Goal: Go to known website: Access a specific website the user already knows

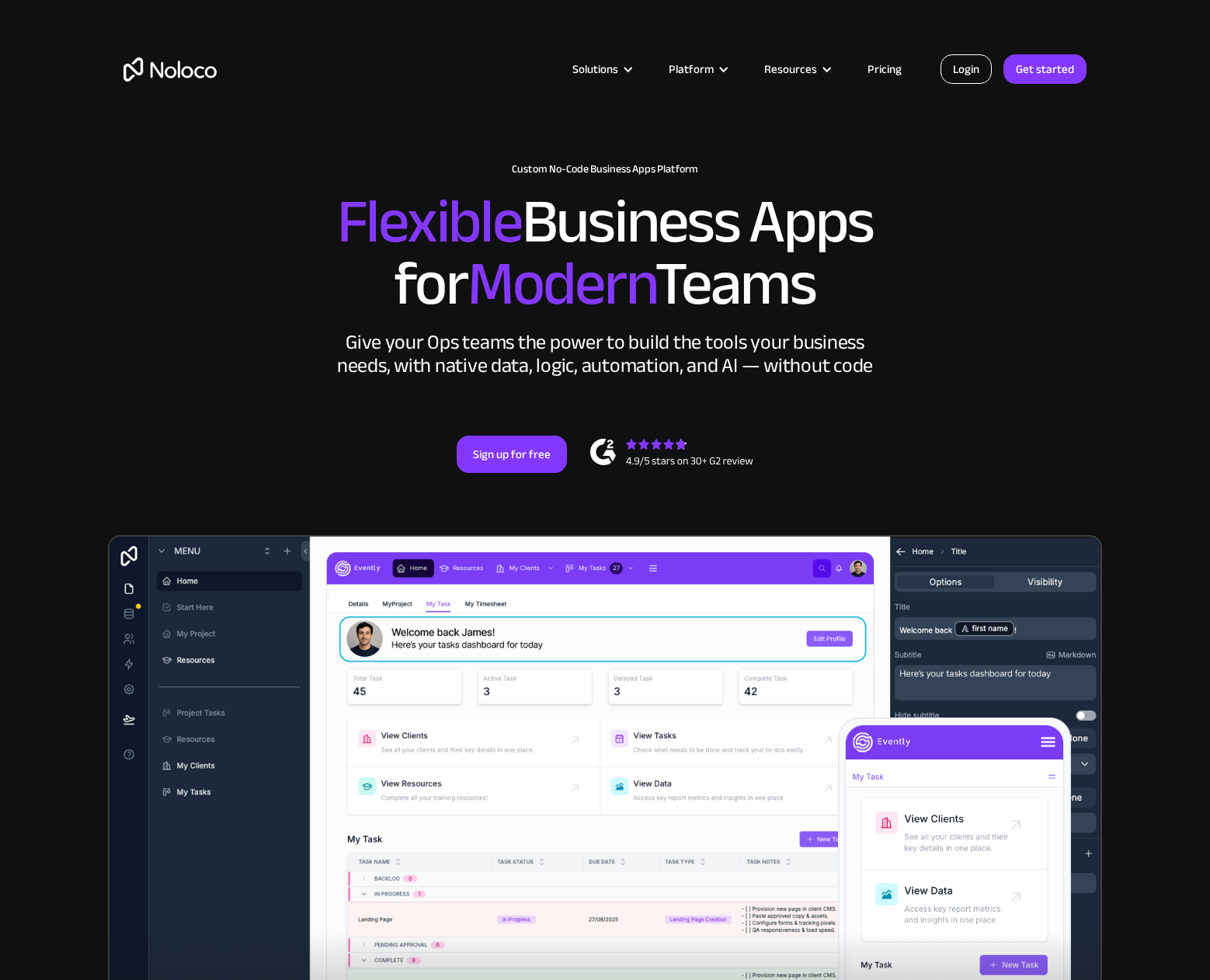
click at [953, 71] on link "Login" at bounding box center [966, 69] width 52 height 30
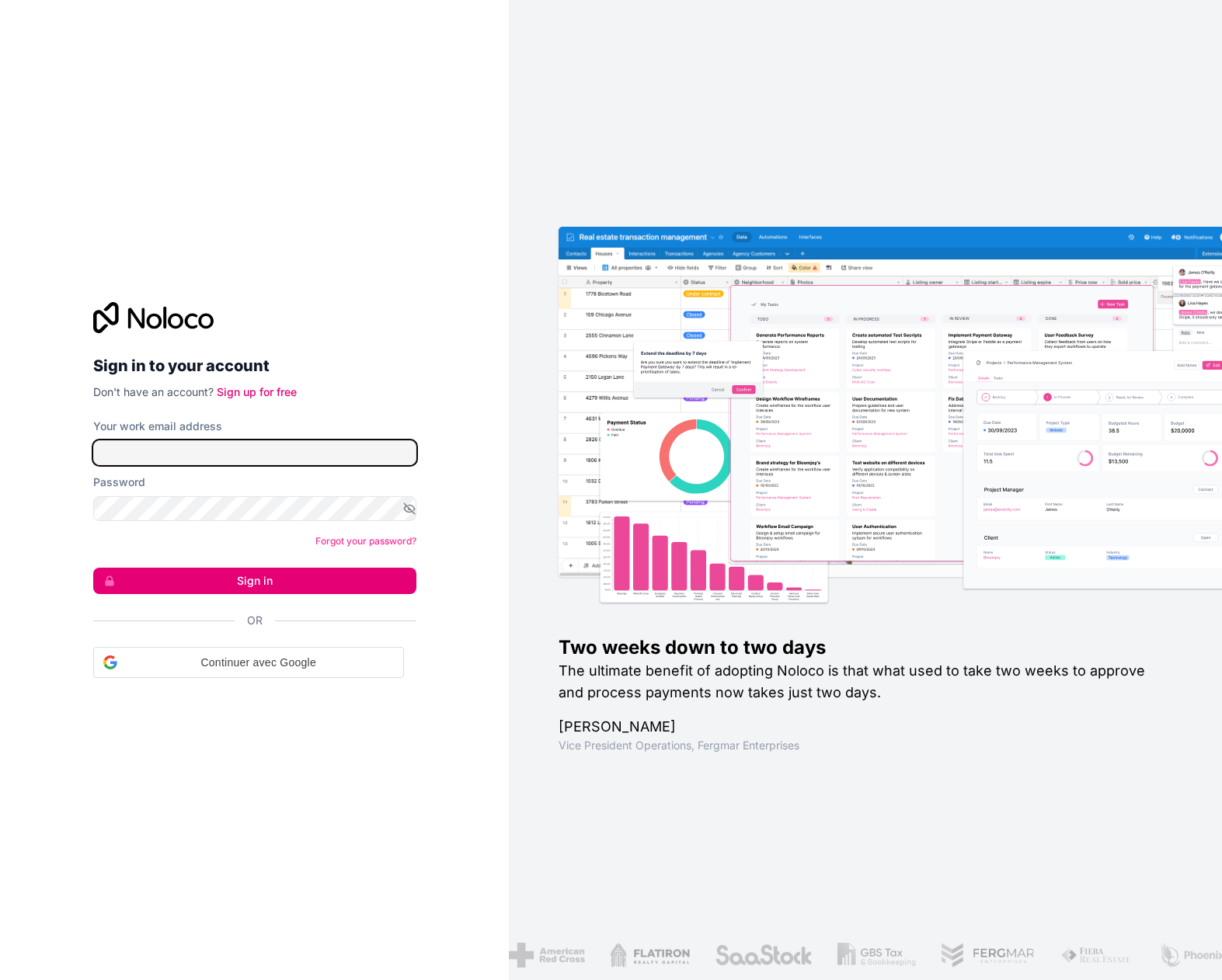
type input "[EMAIL_ADDRESS][PERSON_NAME][DOMAIN_NAME]"
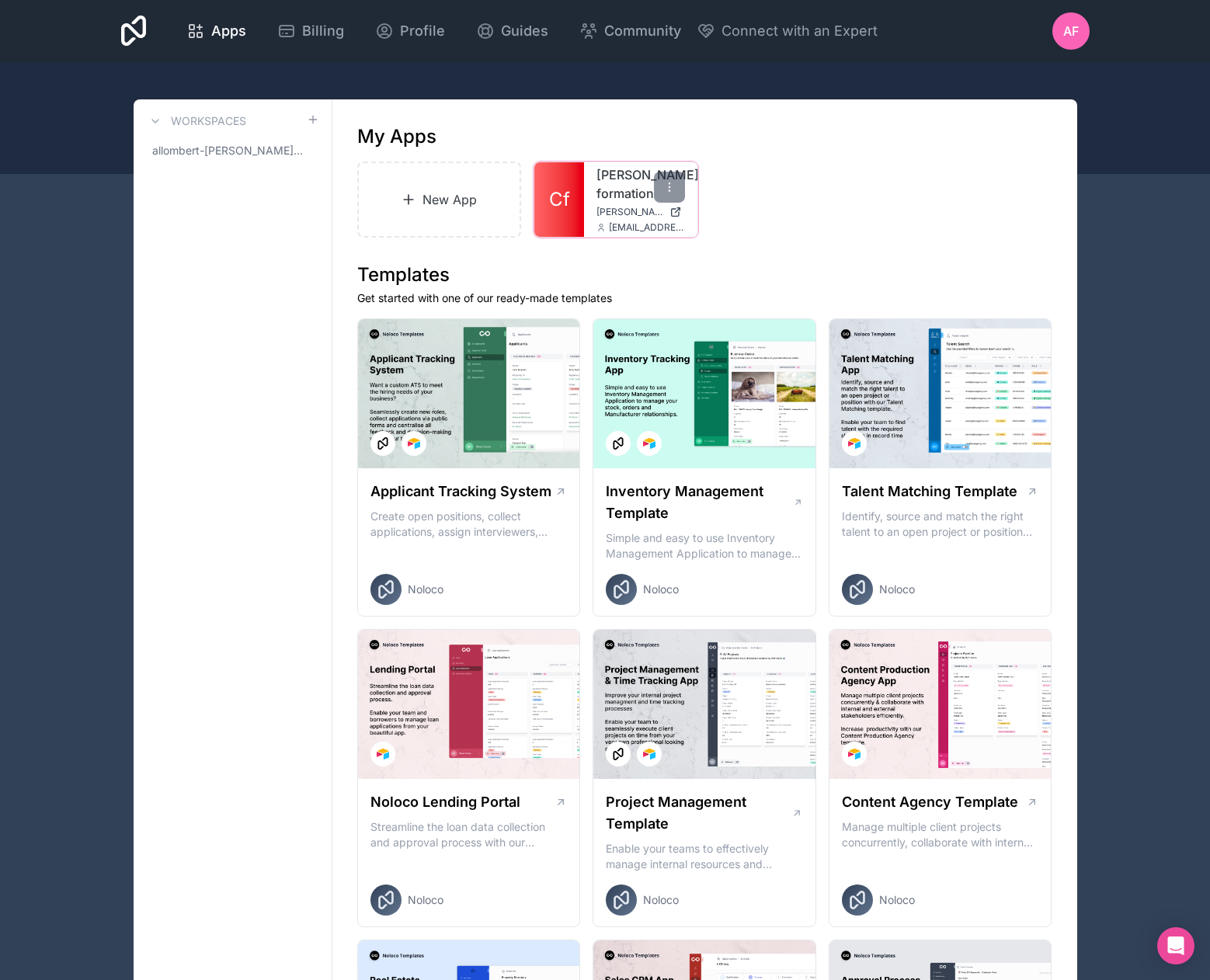
click at [619, 213] on span "[PERSON_NAME][DOMAIN_NAME]" at bounding box center [630, 212] width 66 height 12
